Goal: Find specific page/section: Find specific page/section

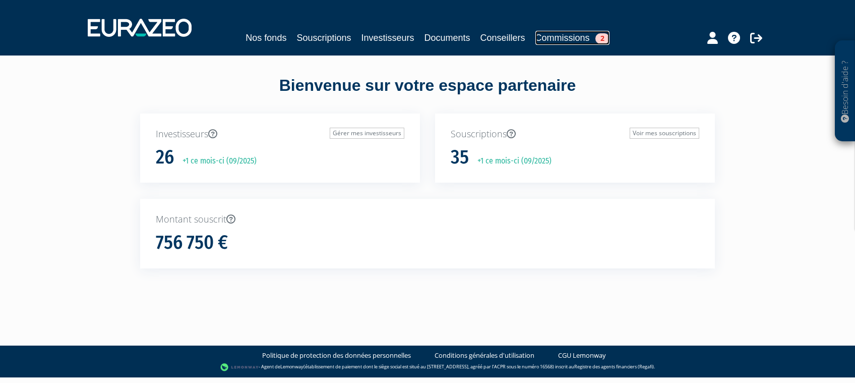
click at [598, 34] on link "Commissions 2" at bounding box center [572, 38] width 74 height 14
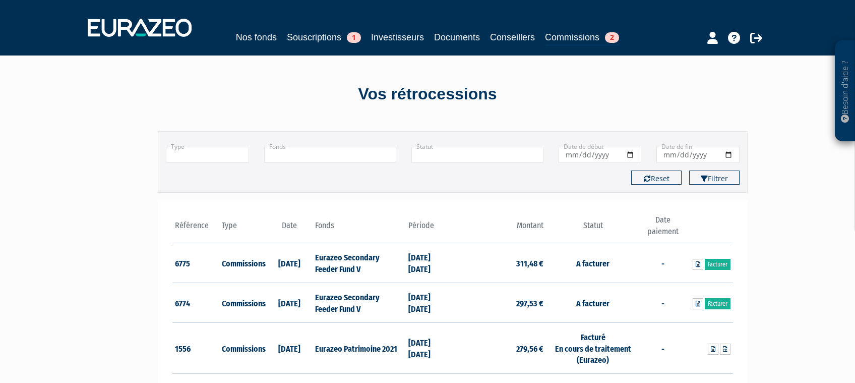
scroll to position [35, 0]
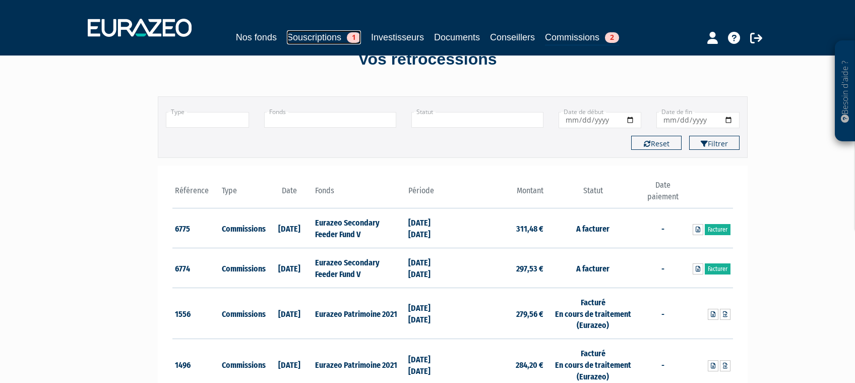
click at [308, 36] on link "Souscriptions 1" at bounding box center [324, 37] width 74 height 14
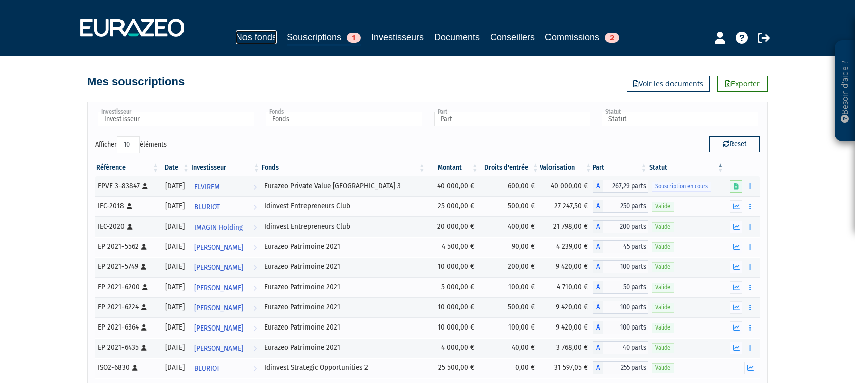
click at [238, 33] on link "Nos fonds" at bounding box center [256, 37] width 41 height 14
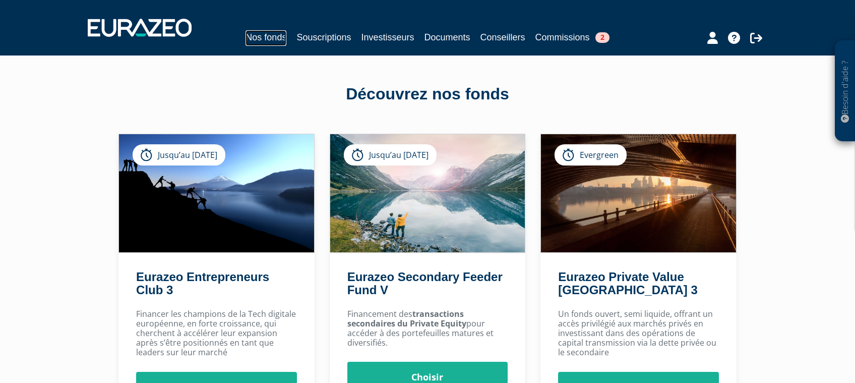
click at [246, 41] on link "Nos fonds" at bounding box center [266, 38] width 41 height 16
click at [296, 33] on link "Souscriptions" at bounding box center [323, 37] width 54 height 14
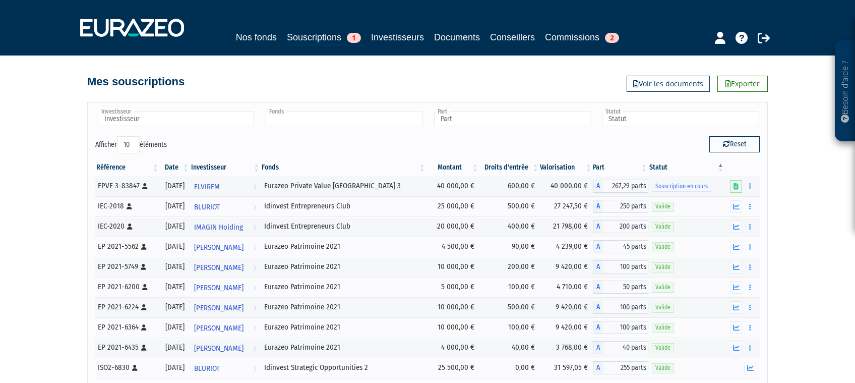
click at [332, 121] on input "text" at bounding box center [344, 118] width 156 height 15
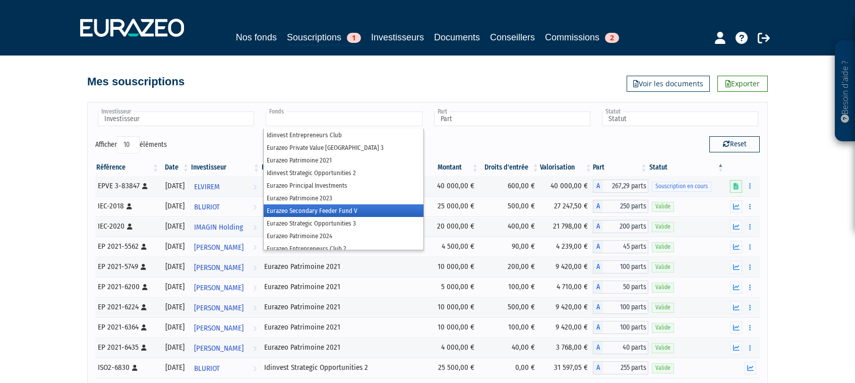
click at [343, 210] on li "Eurazeo Secondary Feeder Fund V" at bounding box center [343, 210] width 159 height 13
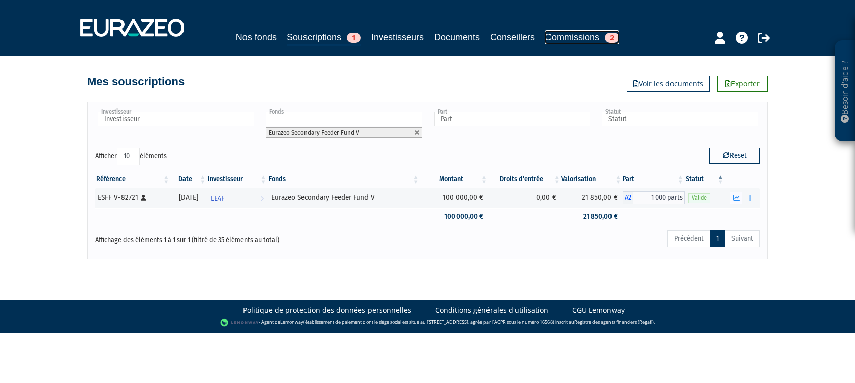
click at [601, 39] on link "Commissions 2" at bounding box center [582, 37] width 74 height 14
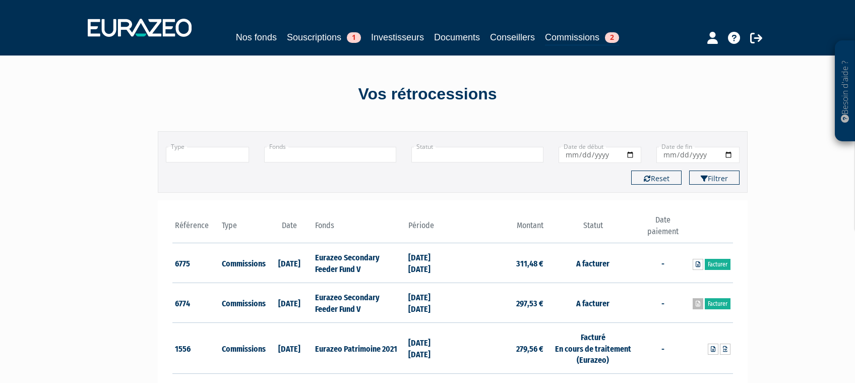
click at [694, 308] on link at bounding box center [698, 303] width 11 height 11
click at [699, 265] on icon at bounding box center [698, 264] width 5 height 6
